Goal: Information Seeking & Learning: Learn about a topic

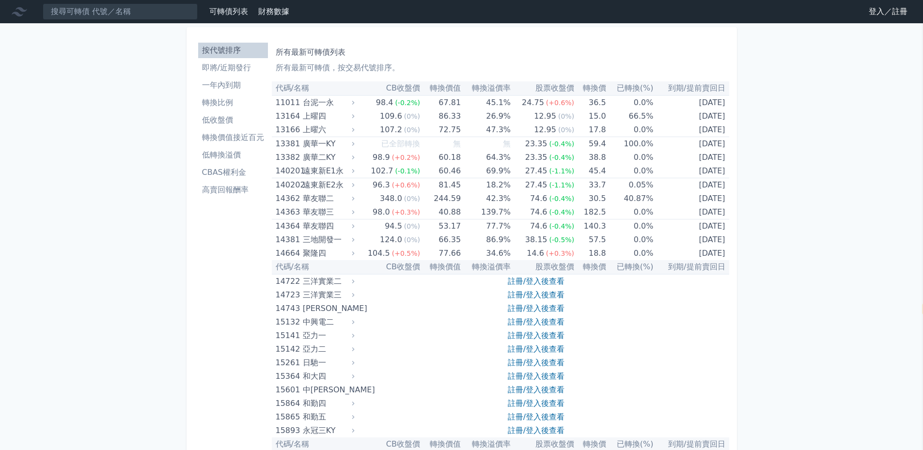
select select "zh-tw"
click at [97, 9] on input at bounding box center [120, 11] width 155 height 16
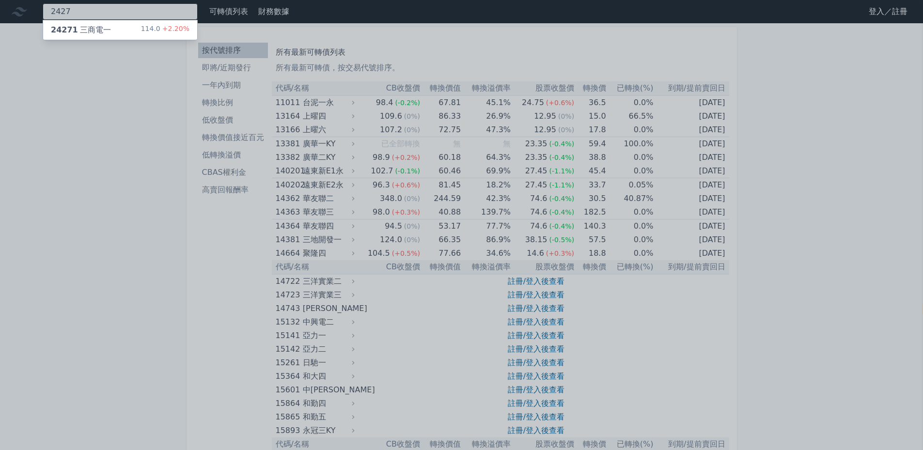
type input "2427"
click at [83, 35] on div "24271 三商電一" at bounding box center [81, 30] width 60 height 12
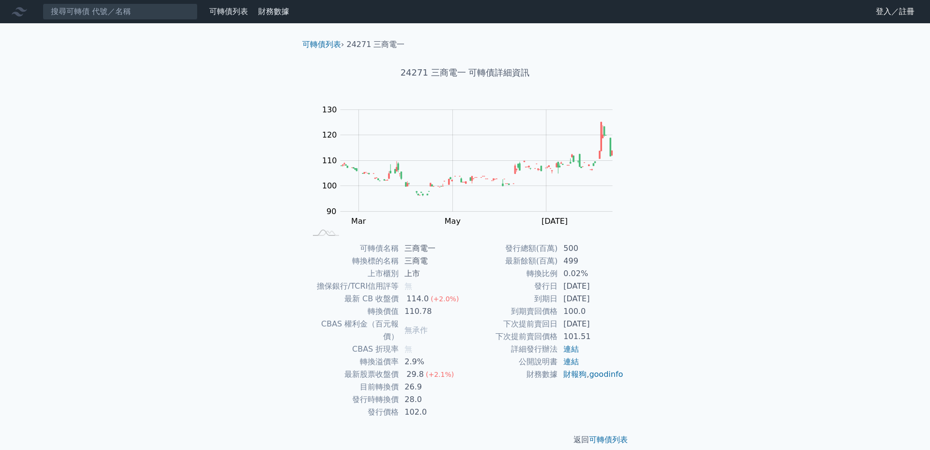
drag, startPoint x: 566, startPoint y: 326, endPoint x: 618, endPoint y: 325, distance: 51.4
click at [618, 325] on td "[DATE]" at bounding box center [591, 324] width 66 height 13
click at [651, 347] on div "可轉債列表 財務數據 可轉債列表 財務數據 登入／註冊 登入／註冊 可轉債列表 › 24271 三商電一 24271 三商電一 可轉債詳細資訊 Zoom Ou…" at bounding box center [465, 230] width 930 height 461
click at [611, 339] on td "101.51" at bounding box center [591, 336] width 66 height 13
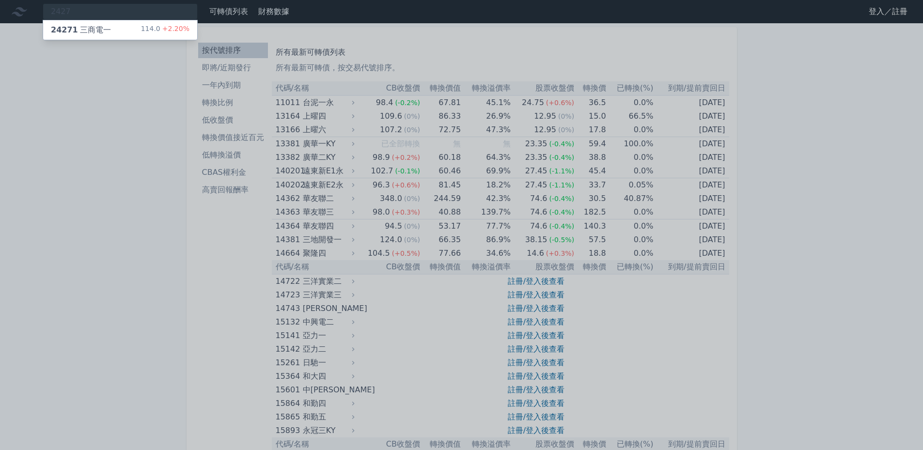
click at [760, 278] on div at bounding box center [461, 225] width 923 height 450
